Goal: Find specific page/section

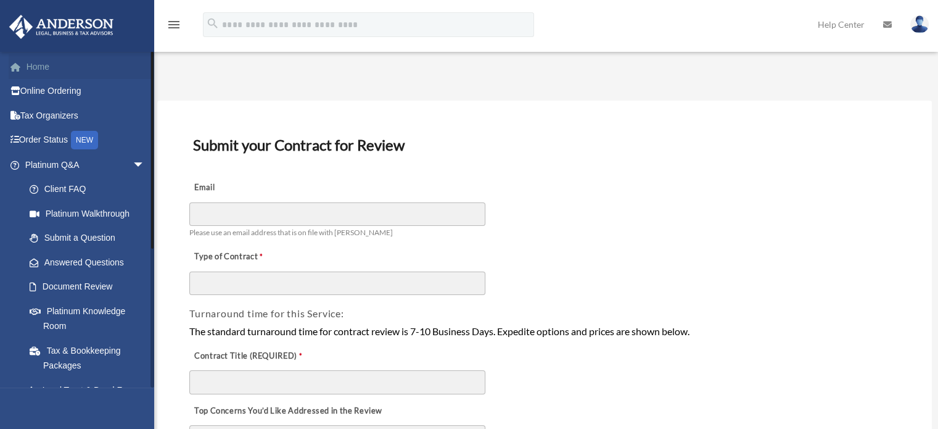
click at [72, 64] on link "Home" at bounding box center [86, 66] width 155 height 25
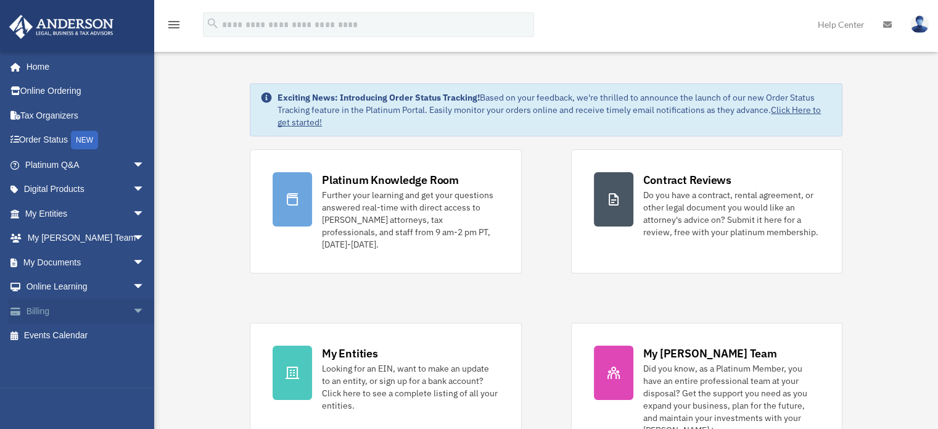
click at [133, 310] on span "arrow_drop_down" at bounding box center [145, 310] width 25 height 25
click at [110, 331] on link "$ Open Invoices" at bounding box center [90, 335] width 146 height 25
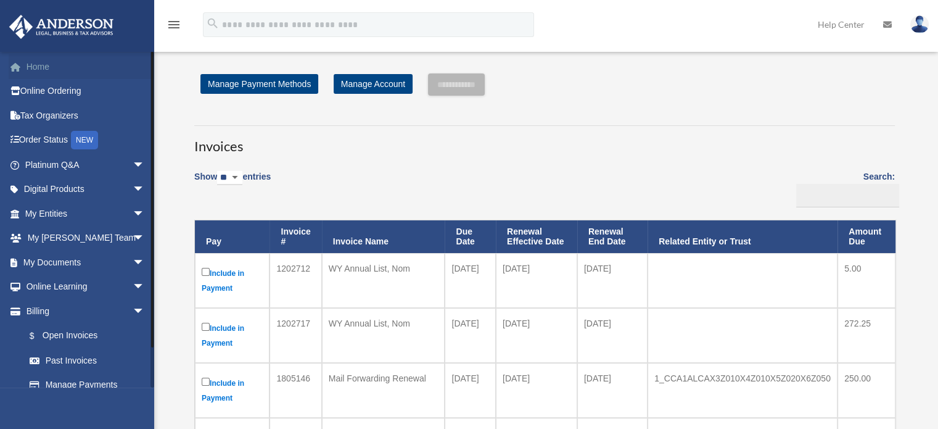
click at [54, 62] on link "Home" at bounding box center [86, 66] width 155 height 25
